Goal: Information Seeking & Learning: Learn about a topic

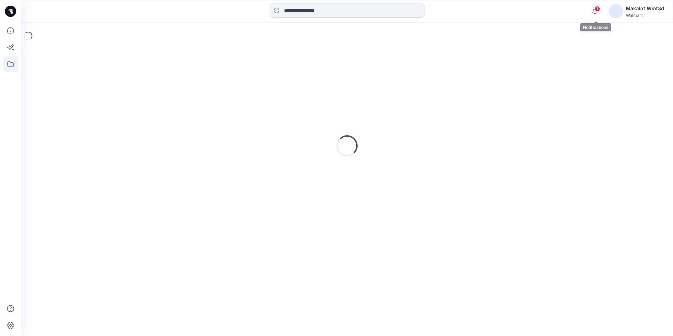
click at [598, 9] on span "1" at bounding box center [597, 9] width 6 height 6
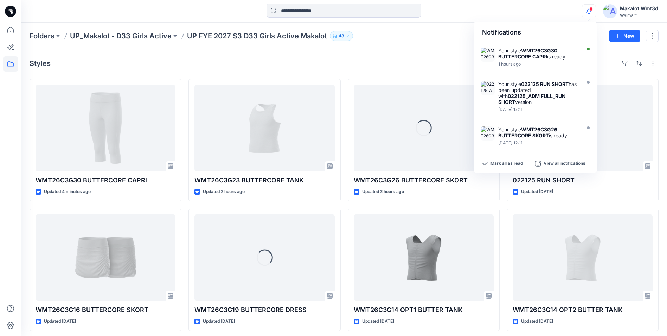
click at [540, 13] on div "Notifications Your style WMT26C3G30 BUTTERCORE CAPRI is ready 1 hours ago Your …" at bounding box center [344, 11] width 646 height 15
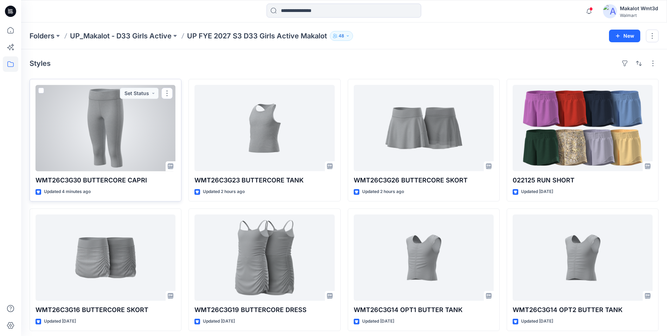
click at [131, 125] on div at bounding box center [106, 128] width 140 height 86
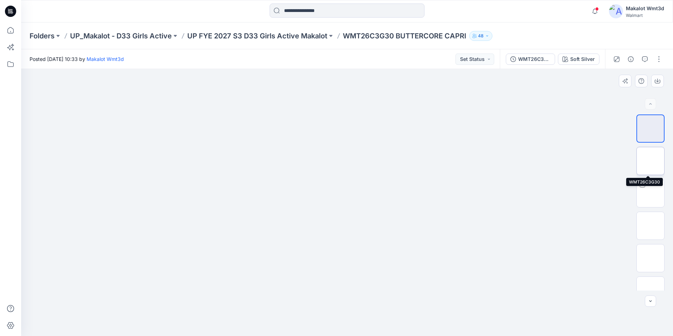
click at [650, 161] on img at bounding box center [650, 161] width 0 height 0
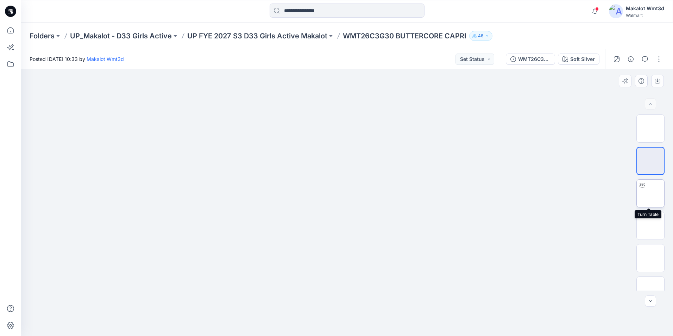
click at [650, 193] on img at bounding box center [650, 193] width 0 height 0
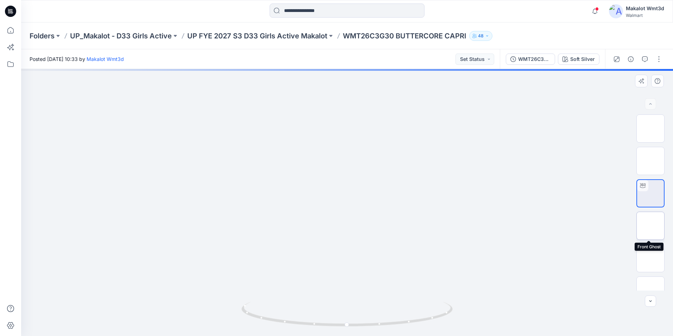
click at [650, 226] on img at bounding box center [650, 226] width 0 height 0
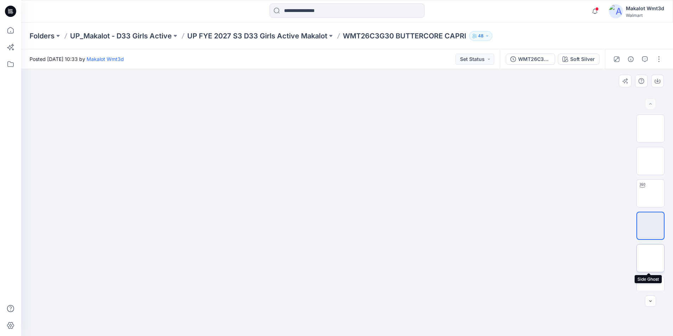
click at [650, 258] on img at bounding box center [650, 258] width 0 height 0
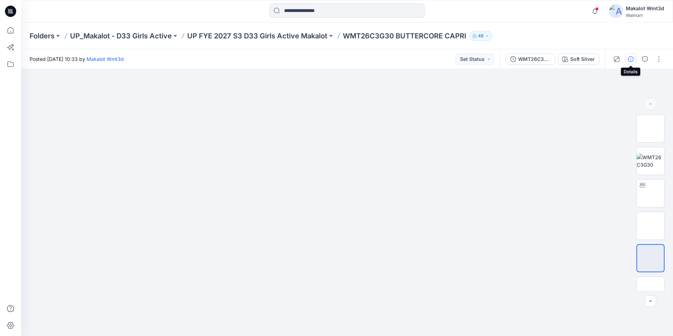
click at [632, 58] on icon "button" at bounding box center [631, 59] width 6 height 6
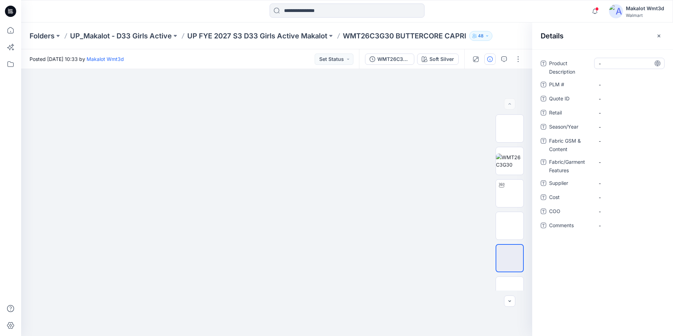
click at [635, 60] on Description "-" at bounding box center [629, 63] width 61 height 7
click at [625, 64] on Description "-" at bounding box center [629, 63] width 61 height 7
type textarea "*"
type textarea "**********"
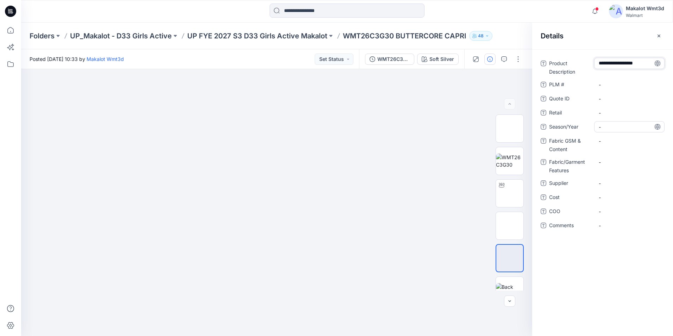
click at [608, 129] on span "-" at bounding box center [629, 126] width 61 height 7
type textarea "**********"
click at [618, 139] on Content "-" at bounding box center [629, 140] width 61 height 7
type textarea "**********"
click at [611, 163] on Features "-" at bounding box center [629, 161] width 61 height 7
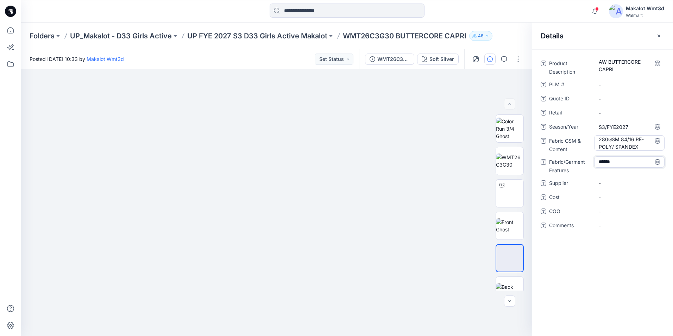
type textarea "*******"
click at [608, 189] on div "Product Description AW BUTTERCORE CAPRI PLM # - Quote ID - Retail - Season/Year…" at bounding box center [602, 149] width 124 height 182
click at [610, 179] on div "-" at bounding box center [629, 182] width 70 height 11
type textarea "*******"
click at [605, 206] on div "-" at bounding box center [629, 210] width 70 height 11
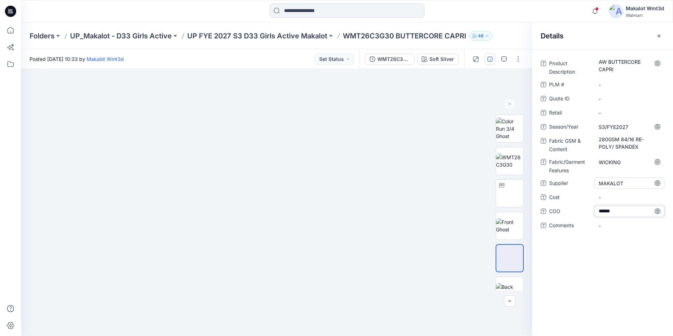
type textarea "*******"
click at [658, 39] on button "button" at bounding box center [658, 35] width 11 height 11
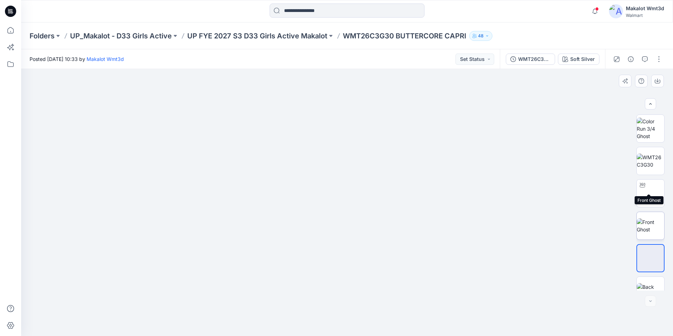
scroll to position [46, 0]
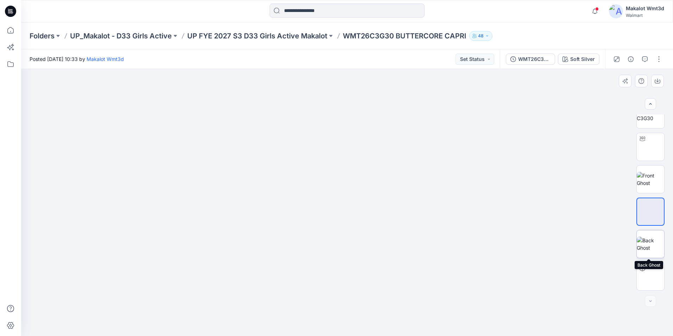
click at [650, 239] on img at bounding box center [650, 243] width 27 height 15
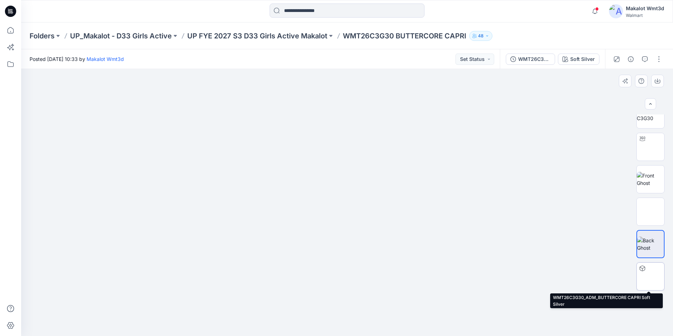
click at [650, 276] on img at bounding box center [650, 276] width 0 height 0
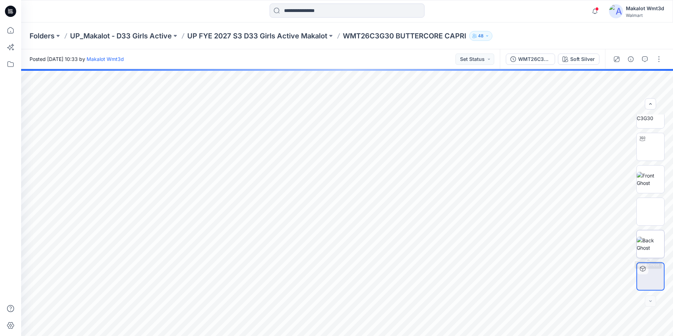
click at [653, 240] on img at bounding box center [650, 243] width 27 height 15
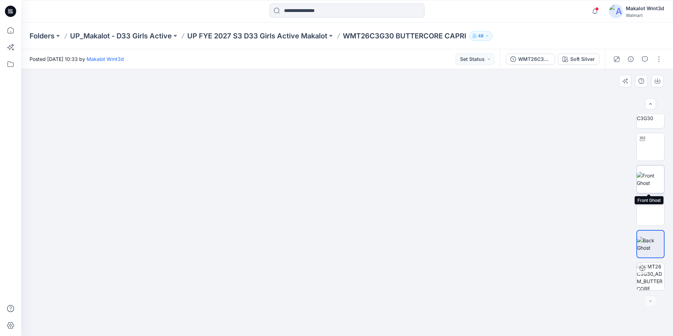
click at [652, 176] on img at bounding box center [650, 179] width 27 height 15
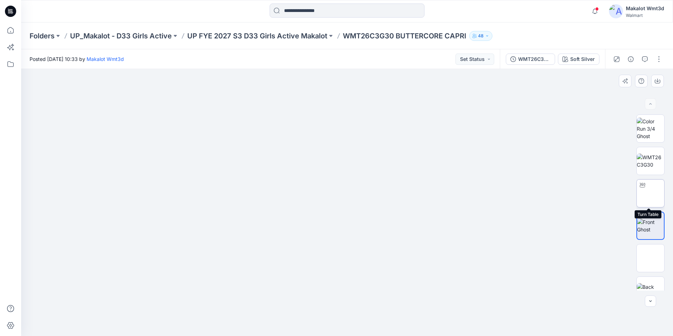
click at [650, 193] on img at bounding box center [650, 193] width 0 height 0
drag, startPoint x: 376, startPoint y: 266, endPoint x: 382, endPoint y: 147, distance: 119.1
drag, startPoint x: 358, startPoint y: 238, endPoint x: 368, endPoint y: 159, distance: 79.8
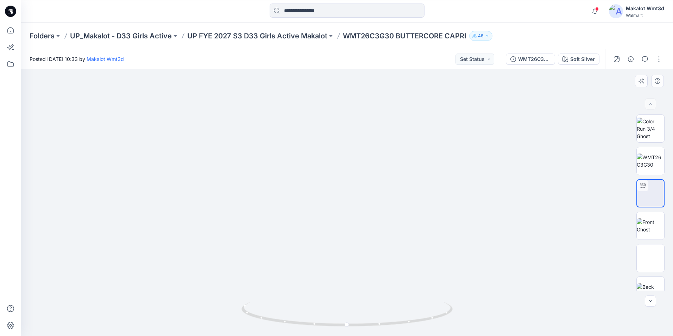
drag, startPoint x: 385, startPoint y: 226, endPoint x: 385, endPoint y: 201, distance: 24.6
drag, startPoint x: 413, startPoint y: 265, endPoint x: 399, endPoint y: 192, distance: 74.1
drag, startPoint x: 363, startPoint y: 258, endPoint x: 363, endPoint y: 268, distance: 10.2
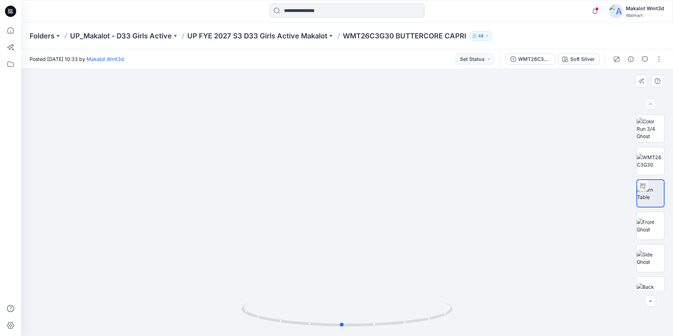
click at [363, 268] on div at bounding box center [347, 202] width 652 height 267
click at [354, 265] on div at bounding box center [347, 202] width 652 height 267
drag, startPoint x: 376, startPoint y: 266, endPoint x: 351, endPoint y: 266, distance: 25.0
click at [347, 266] on div at bounding box center [347, 202] width 652 height 267
drag, startPoint x: 319, startPoint y: 252, endPoint x: 348, endPoint y: 248, distance: 29.5
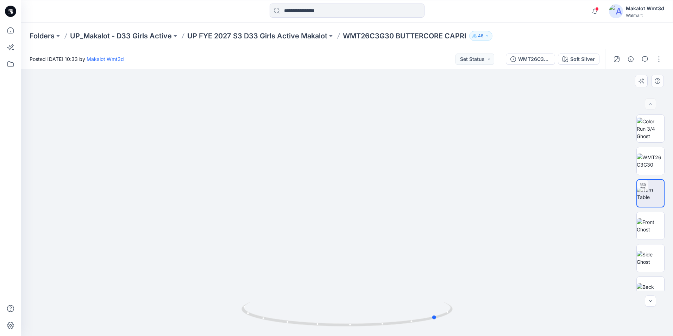
click at [348, 248] on div at bounding box center [347, 202] width 652 height 267
drag, startPoint x: 358, startPoint y: 246, endPoint x: 316, endPoint y: 249, distance: 42.0
click at [316, 249] on div at bounding box center [347, 202] width 652 height 267
drag, startPoint x: 373, startPoint y: 249, endPoint x: 348, endPoint y: 249, distance: 25.3
click at [348, 249] on div at bounding box center [347, 202] width 652 height 267
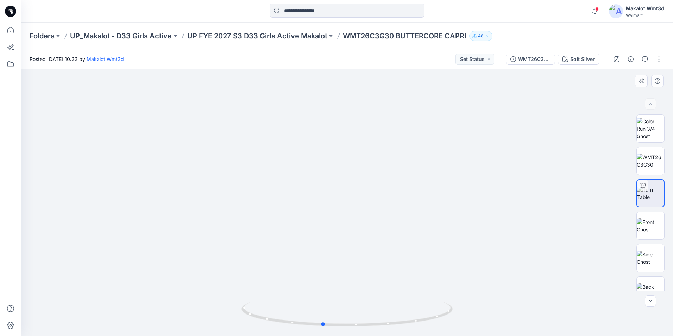
drag, startPoint x: 407, startPoint y: 247, endPoint x: 353, endPoint y: 248, distance: 54.2
click at [353, 248] on div at bounding box center [347, 202] width 652 height 267
drag, startPoint x: 418, startPoint y: 247, endPoint x: 399, endPoint y: 248, distance: 19.4
click at [400, 248] on div at bounding box center [347, 202] width 652 height 267
drag, startPoint x: 434, startPoint y: 251, endPoint x: 407, endPoint y: 251, distance: 27.1
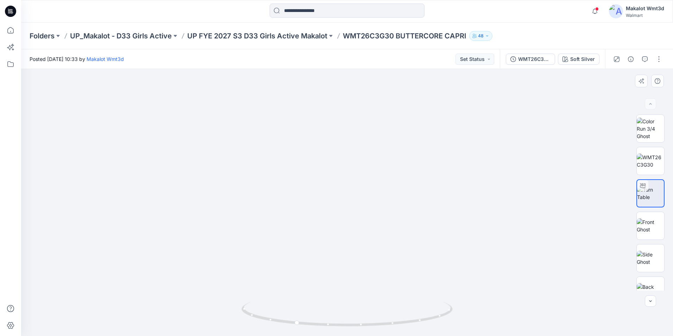
click at [400, 252] on div at bounding box center [347, 202] width 652 height 267
drag, startPoint x: 460, startPoint y: 247, endPoint x: 414, endPoint y: 245, distance: 45.5
click at [414, 245] on div at bounding box center [347, 202] width 652 height 267
drag, startPoint x: 424, startPoint y: 243, endPoint x: 418, endPoint y: 243, distance: 6.0
click at [418, 243] on div at bounding box center [347, 202] width 652 height 267
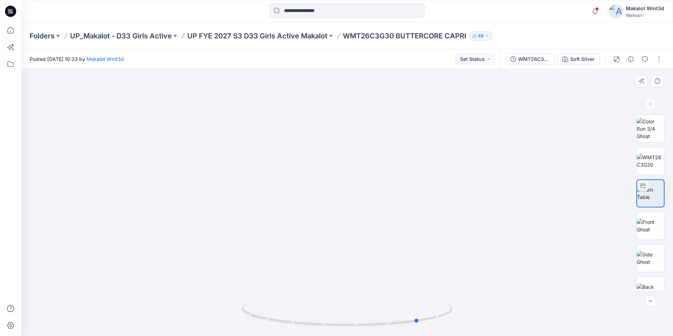
drag, startPoint x: 442, startPoint y: 241, endPoint x: 400, endPoint y: 245, distance: 42.1
click at [400, 245] on div at bounding box center [347, 202] width 652 height 267
drag, startPoint x: 464, startPoint y: 237, endPoint x: 443, endPoint y: 239, distance: 21.2
click at [443, 239] on div at bounding box center [347, 202] width 652 height 267
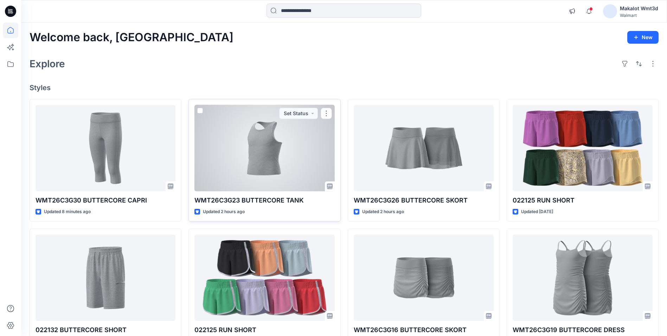
click at [254, 175] on div at bounding box center [265, 148] width 140 height 86
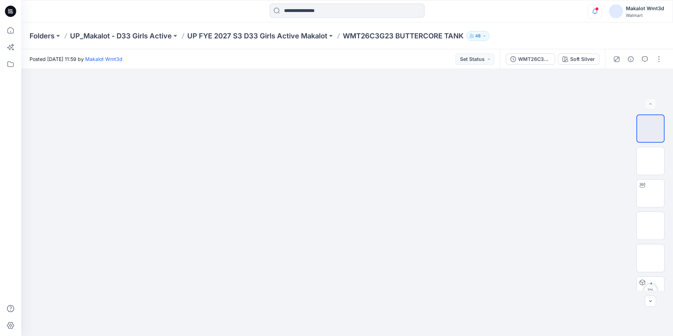
click at [593, 11] on icon "button" at bounding box center [594, 11] width 13 height 14
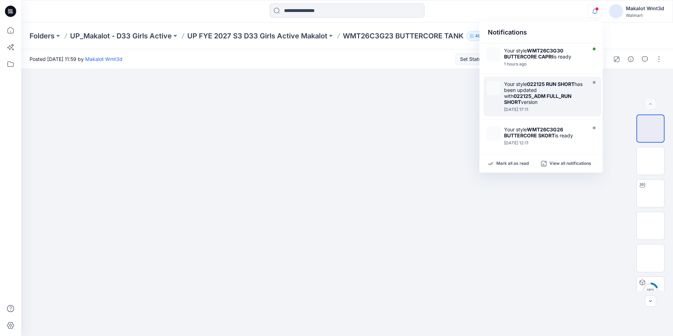
scroll to position [35, 0]
